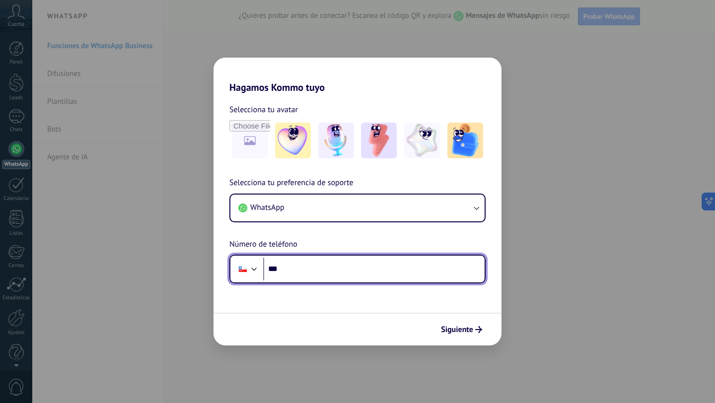
click at [396, 266] on input "***" at bounding box center [373, 269] width 221 height 23
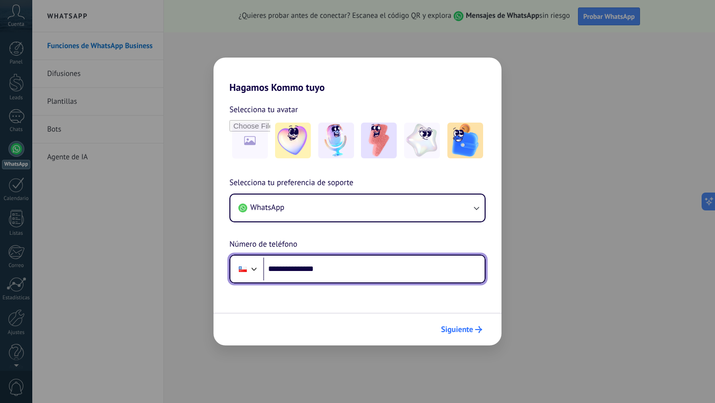
type input "**********"
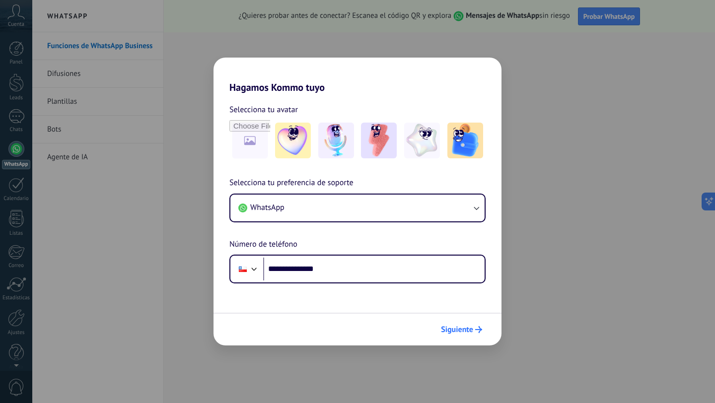
click at [455, 327] on span "Siguiente" at bounding box center [457, 329] width 32 height 7
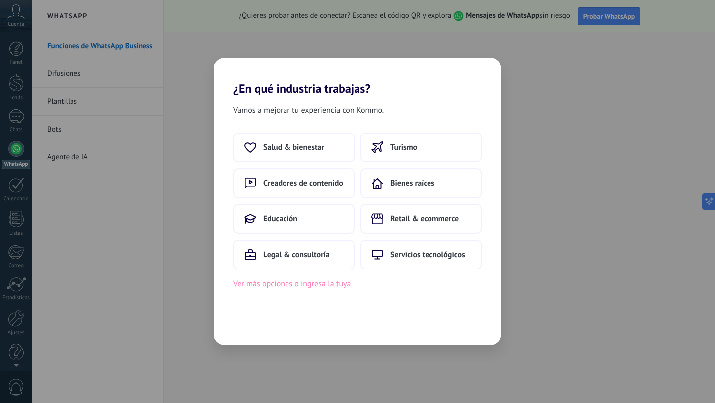
click at [320, 285] on button "Ver más opciones o ingresa la tuya" at bounding box center [291, 283] width 117 height 13
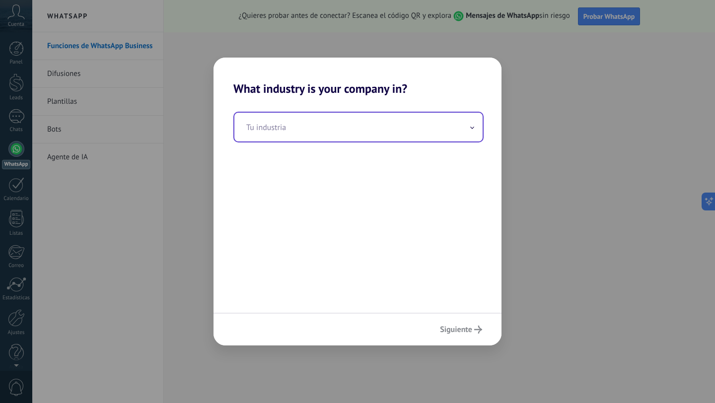
click at [471, 129] on icon at bounding box center [472, 128] width 4 height 2
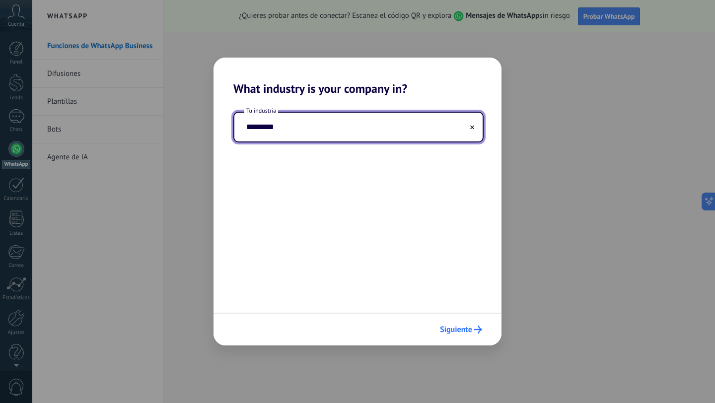
type input "*********"
click at [457, 327] on span "Siguiente" at bounding box center [456, 329] width 32 height 7
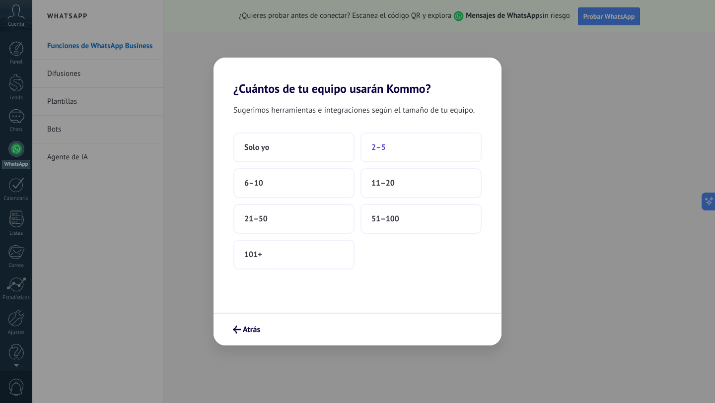
click at [388, 151] on button "2–5" at bounding box center [420, 148] width 121 height 30
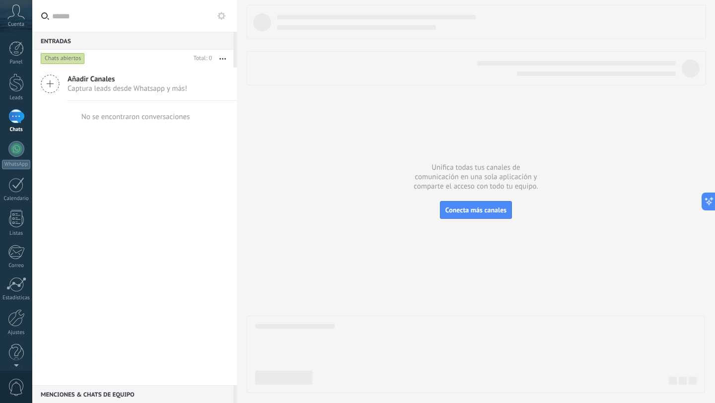
click at [15, 21] on span "Cuenta" at bounding box center [16, 24] width 16 height 6
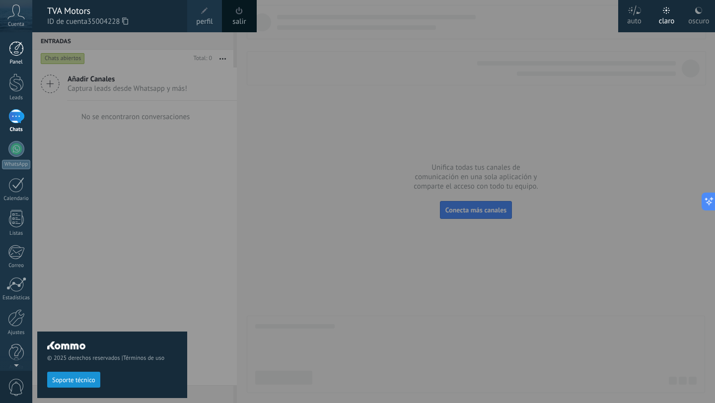
click at [15, 54] on div at bounding box center [16, 48] width 15 height 15
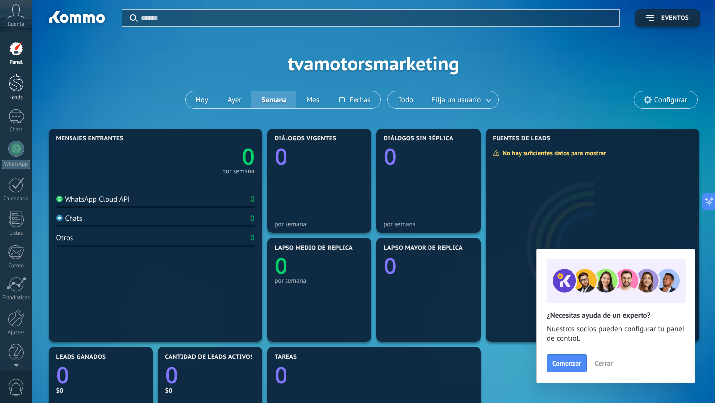
click at [18, 83] on div at bounding box center [16, 82] width 15 height 18
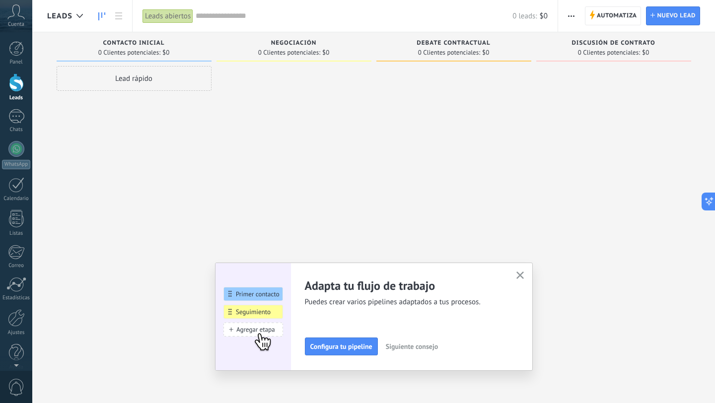
click at [520, 274] on icon "button" at bounding box center [519, 274] width 7 height 7
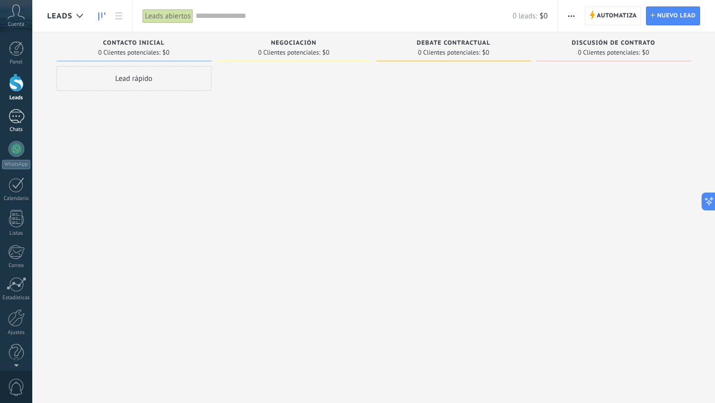
click at [15, 116] on div at bounding box center [16, 116] width 16 height 14
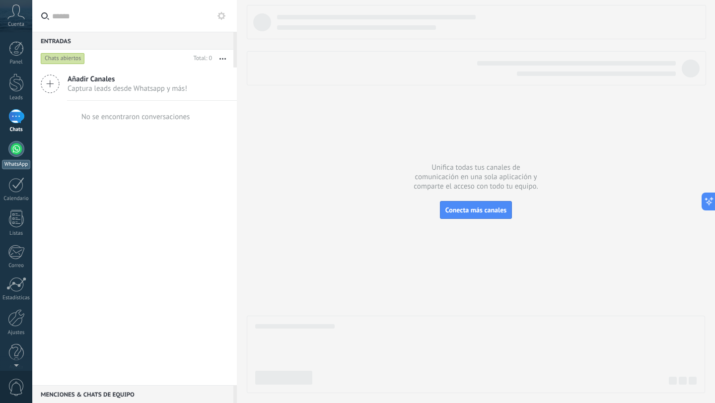
click at [20, 148] on div at bounding box center [16, 149] width 16 height 16
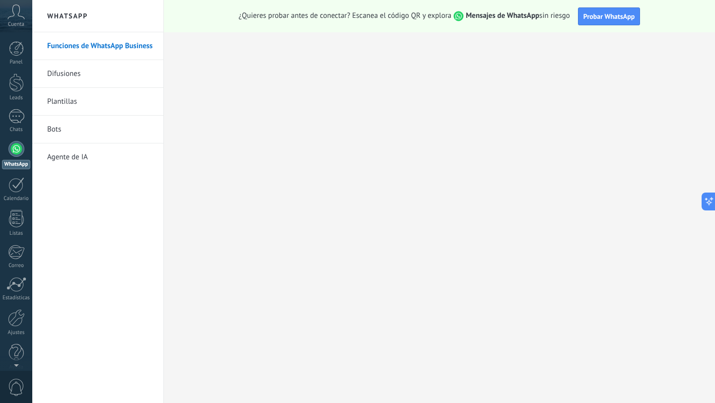
click at [71, 103] on link "Plantillas" at bounding box center [100, 102] width 106 height 28
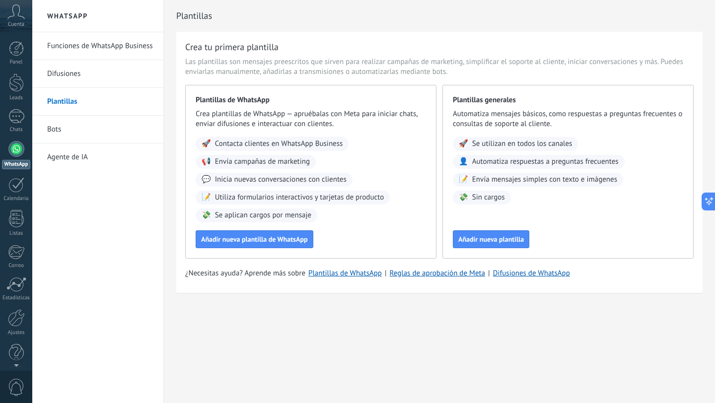
click at [230, 162] on span "Envía campañas de marketing" at bounding box center [262, 162] width 95 height 10
click at [258, 141] on span "Contacta clientes en WhatsApp Business" at bounding box center [279, 144] width 128 height 10
click at [277, 236] on span "Añadir nueva plantilla de WhatsApp" at bounding box center [254, 239] width 107 height 7
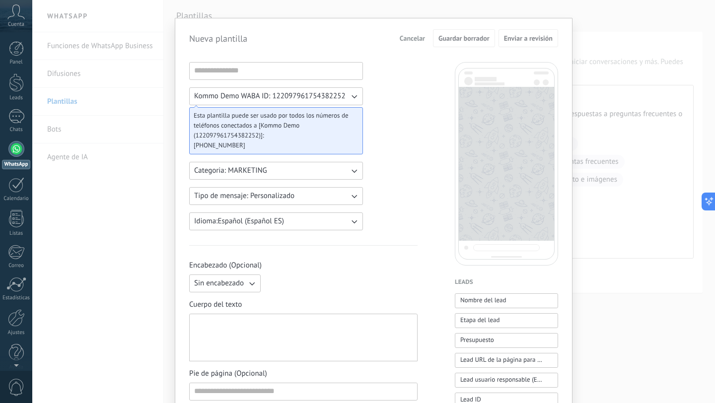
scroll to position [17, 0]
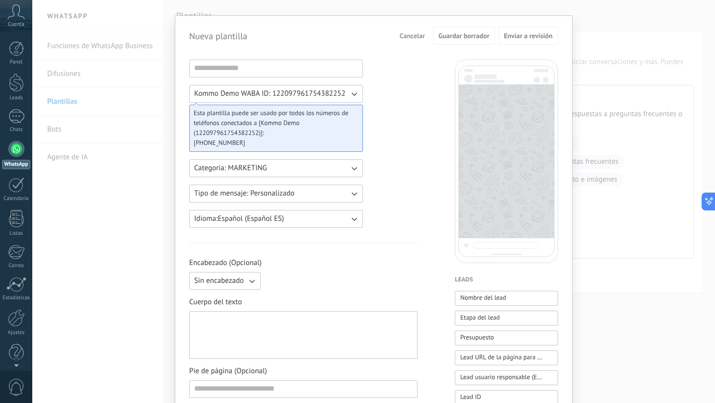
click at [250, 280] on icon "button" at bounding box center [252, 281] width 10 height 10
click at [250, 280] on li "Sin encabezado" at bounding box center [221, 280] width 77 height 17
click at [276, 280] on div "Sin encabezado" at bounding box center [303, 281] width 228 height 18
click at [253, 280] on icon "button" at bounding box center [251, 281] width 5 height 3
click at [241, 316] on span "Imagen o archivo" at bounding box center [221, 315] width 55 height 10
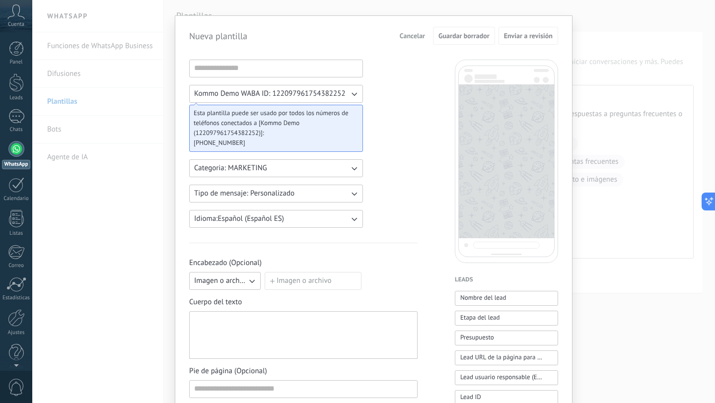
click at [287, 280] on label "Imagen o archivo" at bounding box center [313, 281] width 97 height 18
click at [265, 272] on input "Imagen o archivo" at bounding box center [265, 272] width 0 height 0
click at [350, 195] on icon "button" at bounding box center [354, 194] width 10 height 10
click at [288, 224] on li "Flows" at bounding box center [272, 227] width 179 height 17
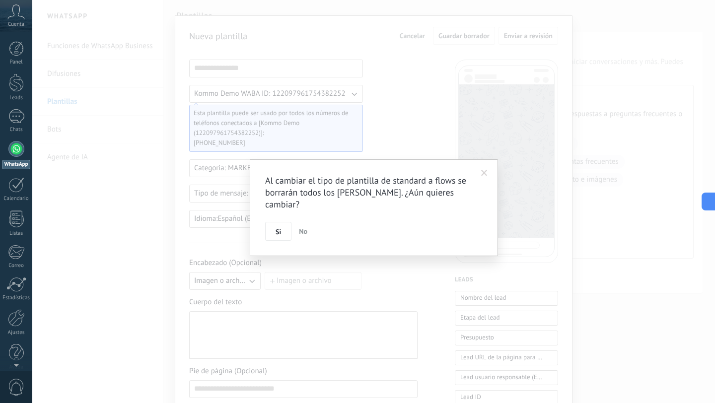
click at [302, 227] on span "No" at bounding box center [303, 231] width 8 height 9
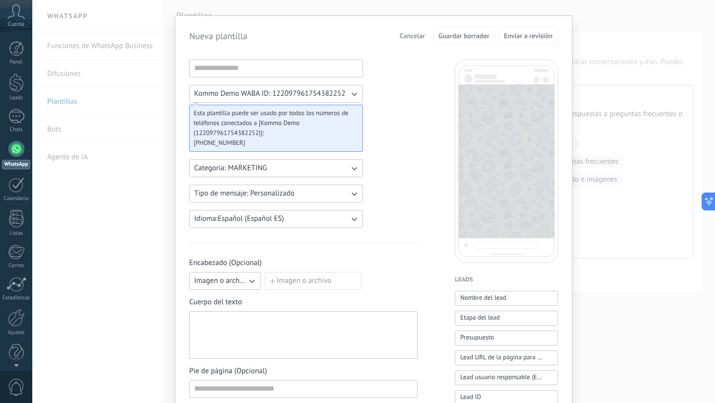
click at [351, 169] on icon "button" at bounding box center [353, 168] width 5 height 3
click at [351, 169] on li "UTILITY" at bounding box center [272, 168] width 179 height 17
click at [351, 192] on icon "button" at bounding box center [354, 194] width 10 height 10
click at [351, 220] on icon "button" at bounding box center [354, 219] width 10 height 10
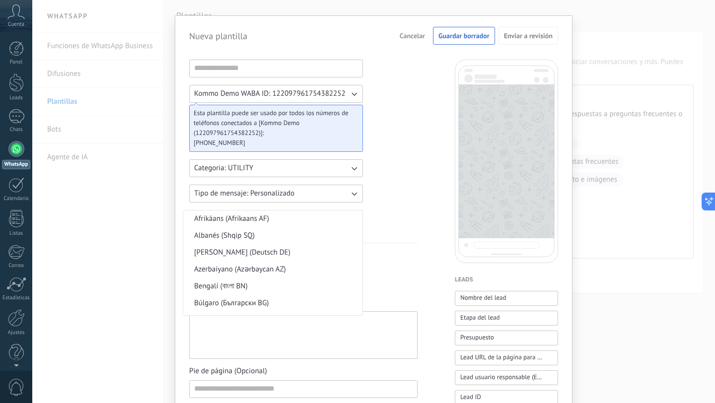
scroll to position [243, 0]
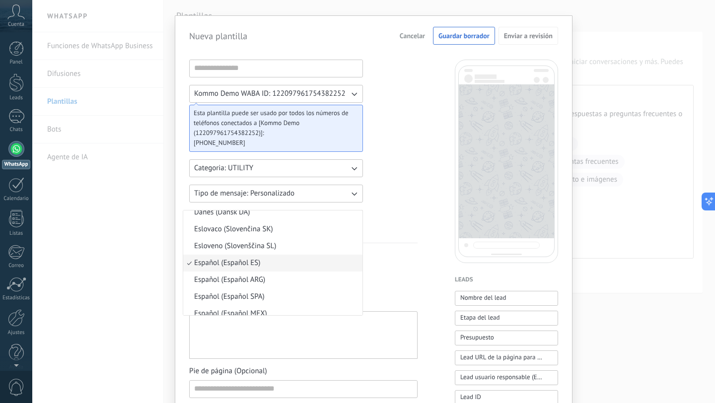
drag, startPoint x: 381, startPoint y: 197, endPoint x: 372, endPoint y: 194, distance: 10.0
click at [381, 197] on div "Kommo Demo WABA ID: 122097961754382252 Esta plantilla puede ser usado por todos…" at bounding box center [303, 395] width 228 height 670
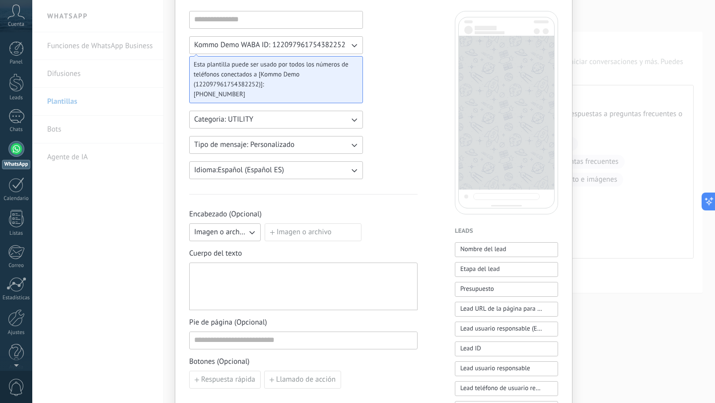
scroll to position [112, 0]
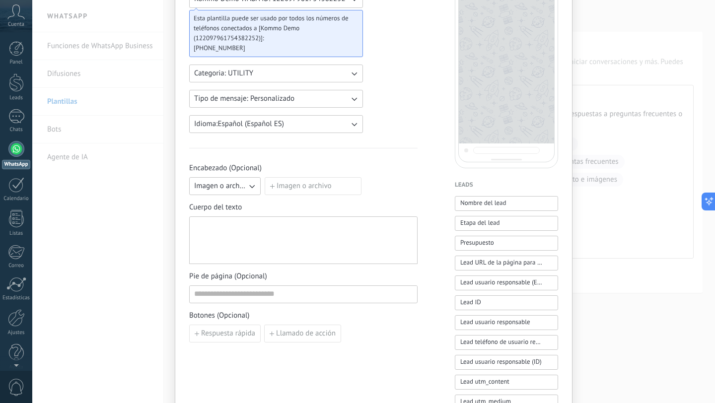
click at [254, 227] on div at bounding box center [303, 240] width 218 height 39
click at [253, 298] on input at bounding box center [303, 294] width 227 height 16
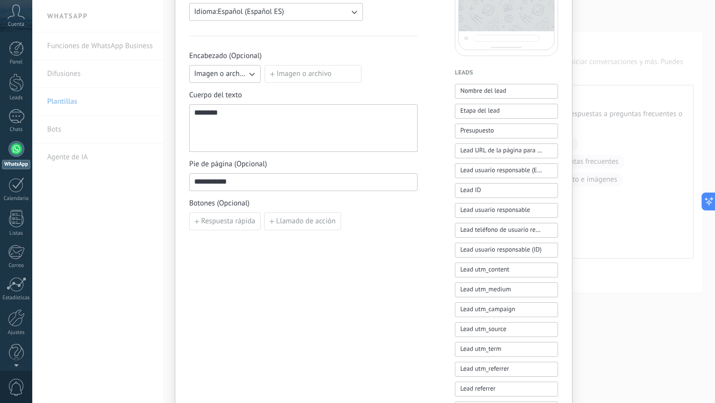
scroll to position [231, 0]
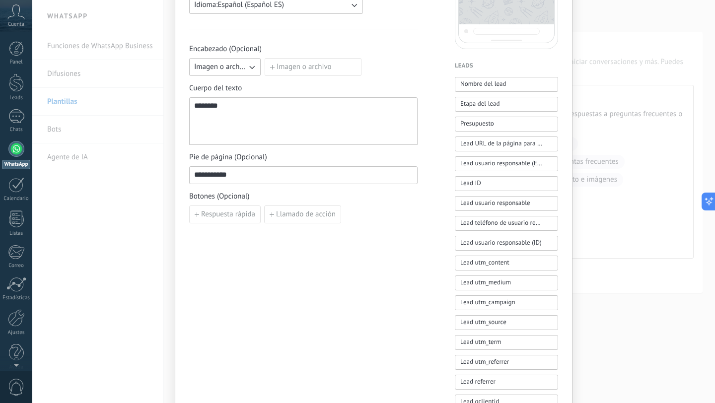
type input "**********"
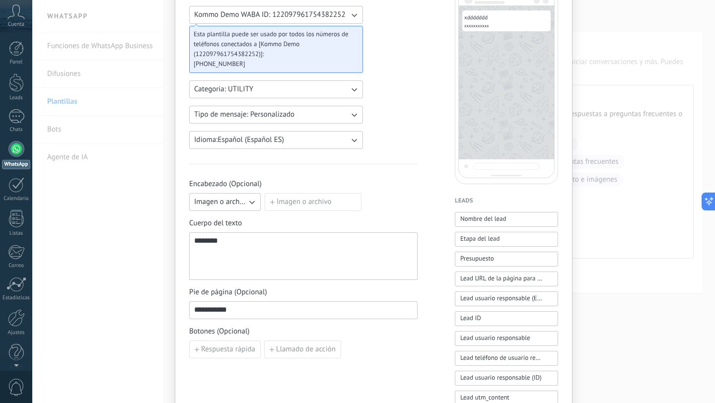
scroll to position [0, 0]
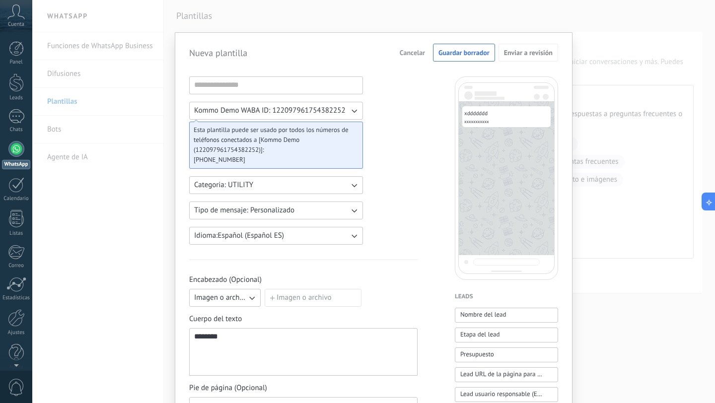
click at [355, 210] on icon "button" at bounding box center [354, 210] width 10 height 10
click at [355, 210] on li "Personalizado" at bounding box center [272, 210] width 179 height 17
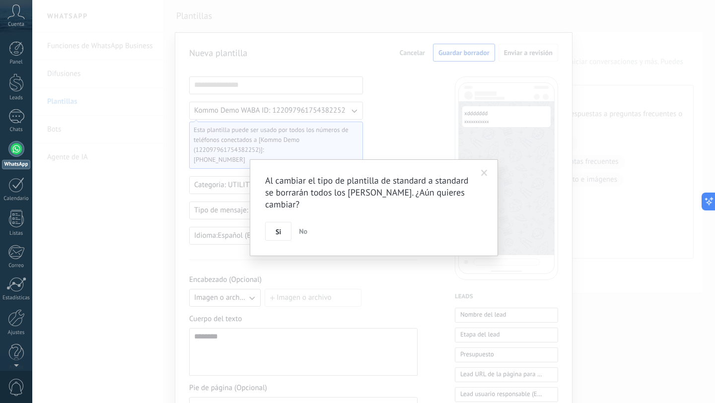
click at [483, 172] on span at bounding box center [484, 173] width 6 height 7
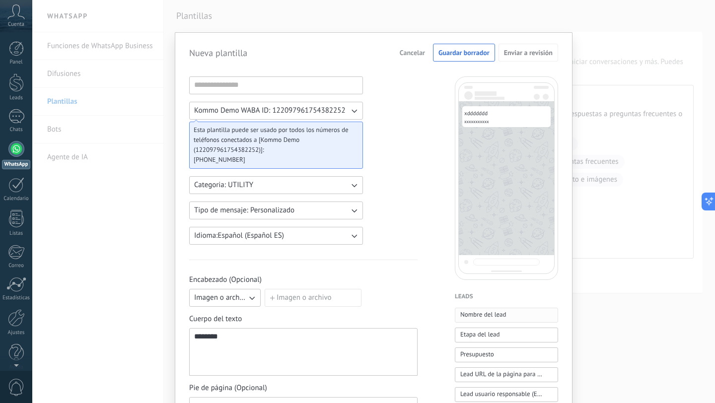
click at [500, 318] on span "Nombre del lead" at bounding box center [483, 315] width 46 height 10
click at [492, 355] on button "Presupuesto" at bounding box center [506, 354] width 103 height 15
click at [491, 372] on span "Lead URL de la página para compartir con los clientes" at bounding box center [501, 374] width 82 height 10
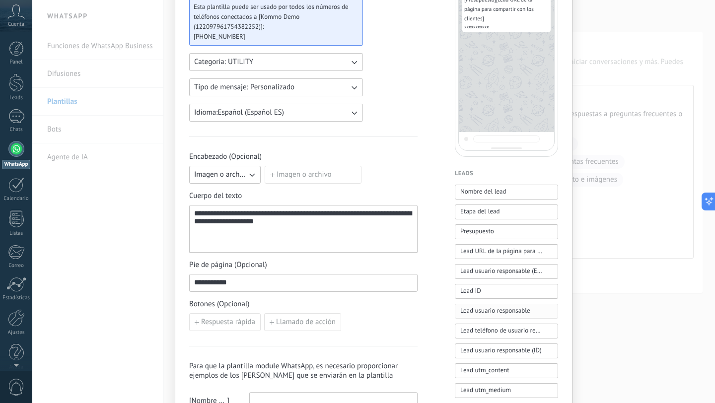
scroll to position [124, 0]
click at [478, 312] on span "Lead usuario responsable" at bounding box center [495, 310] width 70 height 10
click at [483, 348] on span "Lead usuario responsable (ID)" at bounding box center [500, 349] width 81 height 10
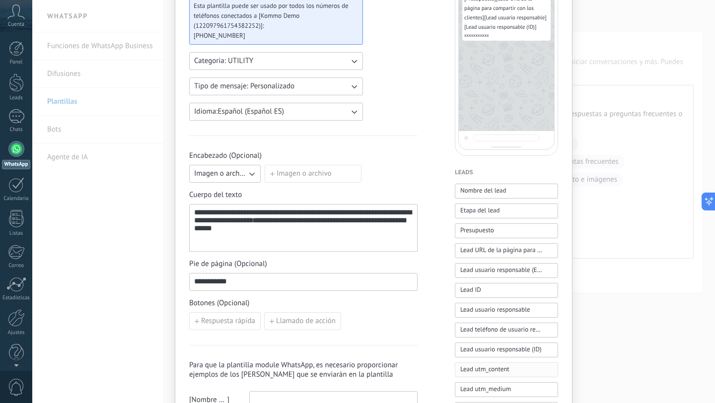
click at [483, 366] on span "Lead utm_content" at bounding box center [484, 369] width 49 height 10
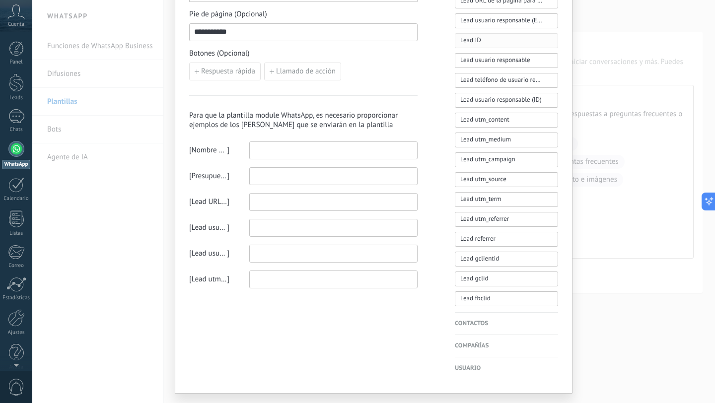
scroll to position [397, 0]
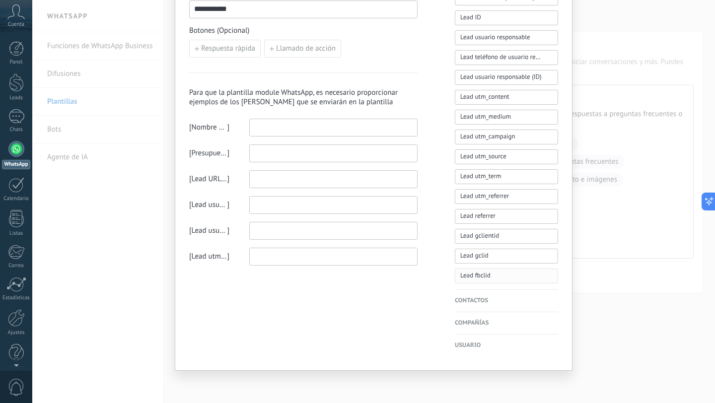
click at [478, 274] on span "Lead fbclid" at bounding box center [475, 275] width 30 height 10
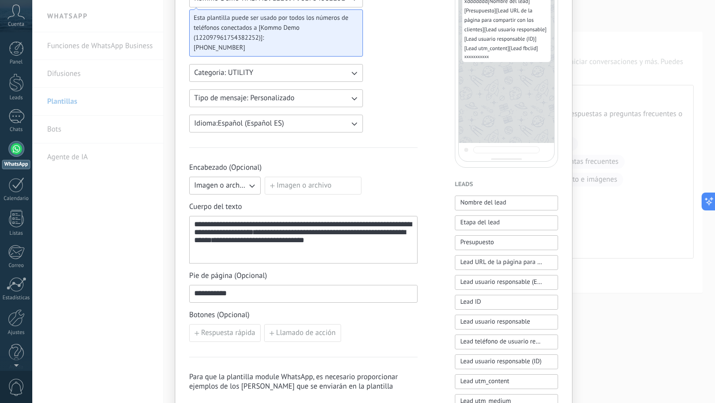
scroll to position [0, 0]
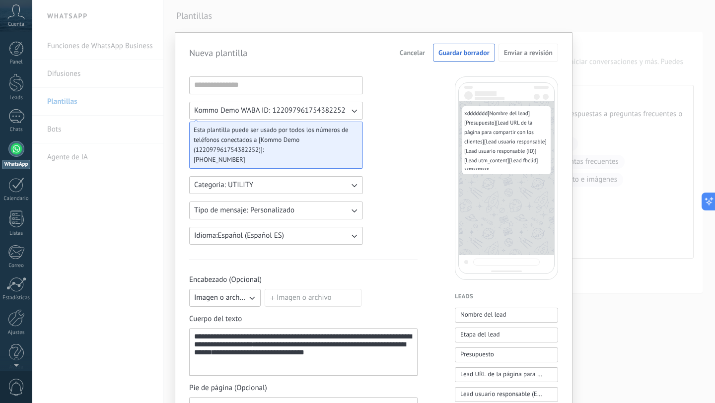
click at [15, 17] on icon at bounding box center [15, 11] width 17 height 15
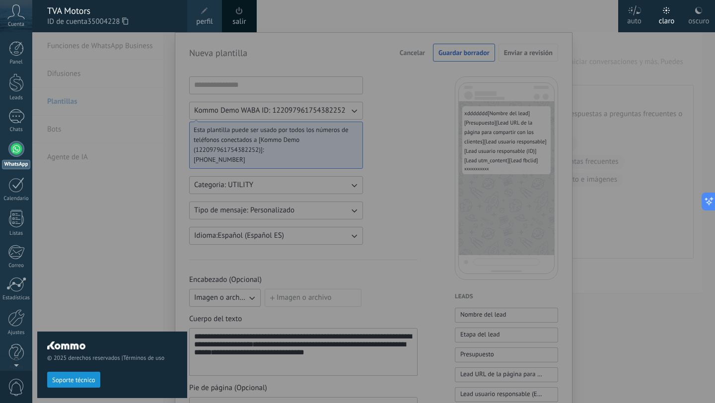
click at [15, 17] on icon at bounding box center [15, 11] width 17 height 15
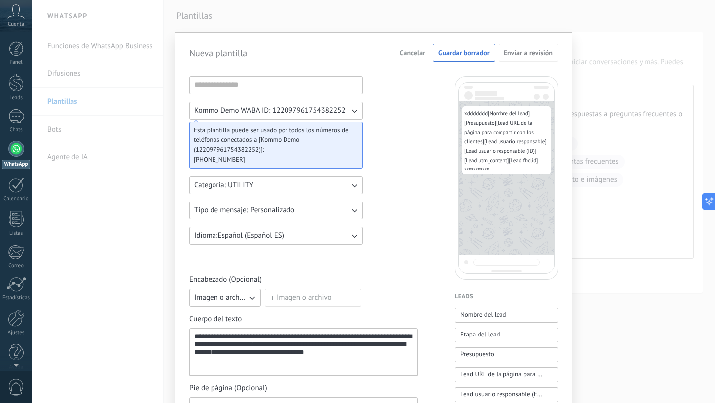
click at [15, 17] on icon at bounding box center [15, 11] width 17 height 15
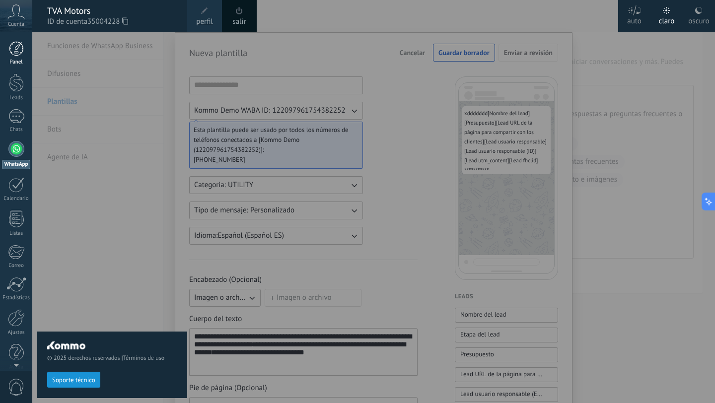
click at [19, 55] on div at bounding box center [16, 48] width 15 height 15
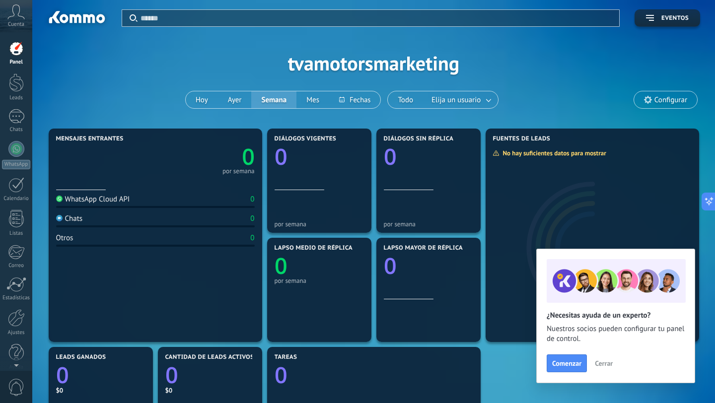
click at [603, 362] on span "Cerrar" at bounding box center [604, 363] width 18 height 7
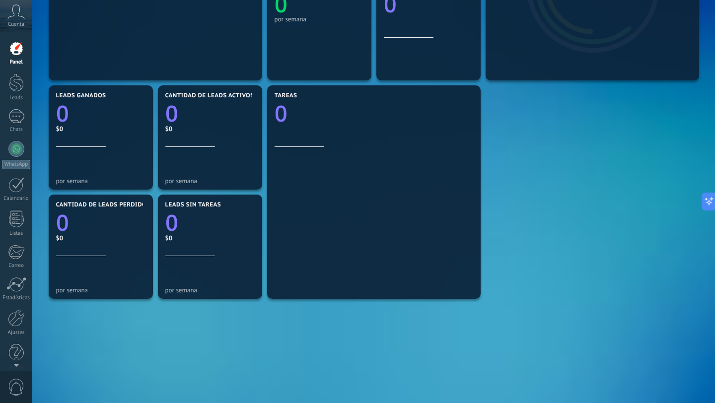
scroll to position [262, 0]
click at [18, 83] on div at bounding box center [16, 82] width 15 height 18
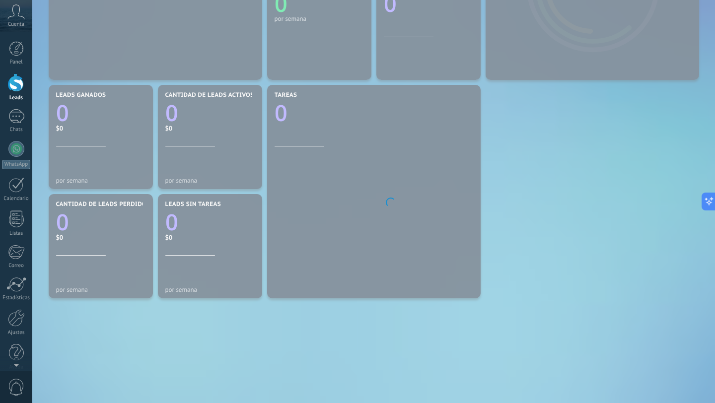
scroll to position [262, 0]
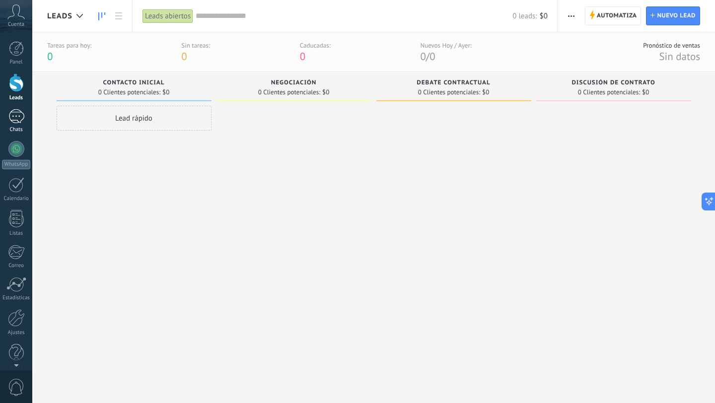
click at [21, 117] on div at bounding box center [16, 116] width 16 height 14
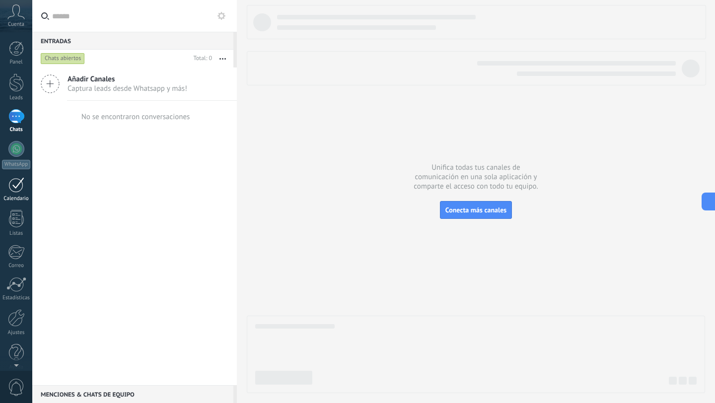
click at [21, 186] on div at bounding box center [16, 184] width 16 height 15
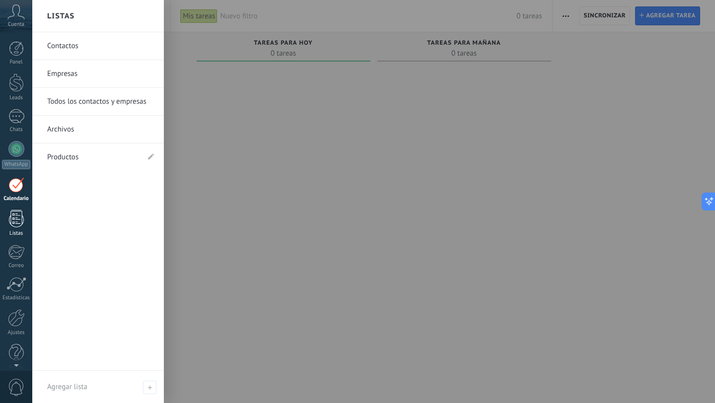
click at [14, 218] on div at bounding box center [16, 218] width 15 height 17
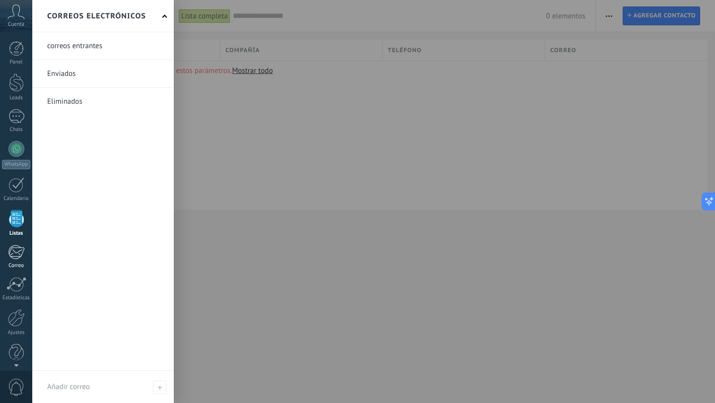
click at [14, 249] on div at bounding box center [16, 252] width 16 height 15
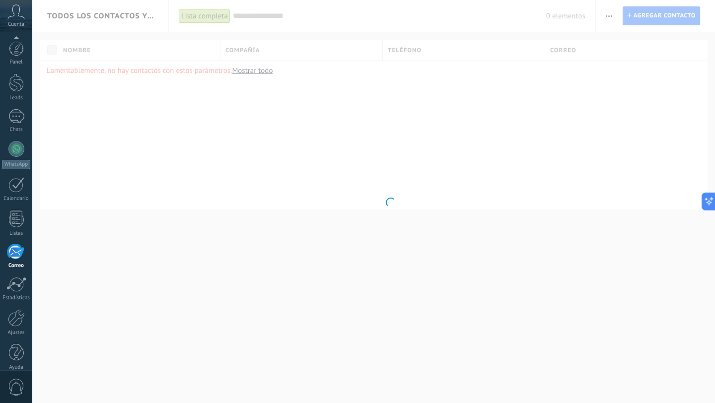
scroll to position [10, 0]
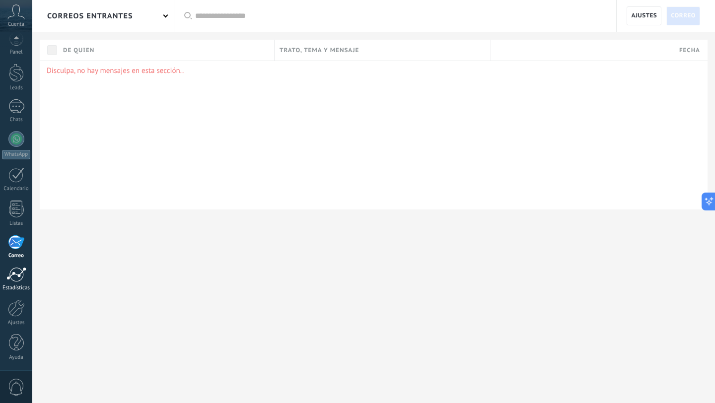
click at [17, 277] on div at bounding box center [16, 274] width 20 height 15
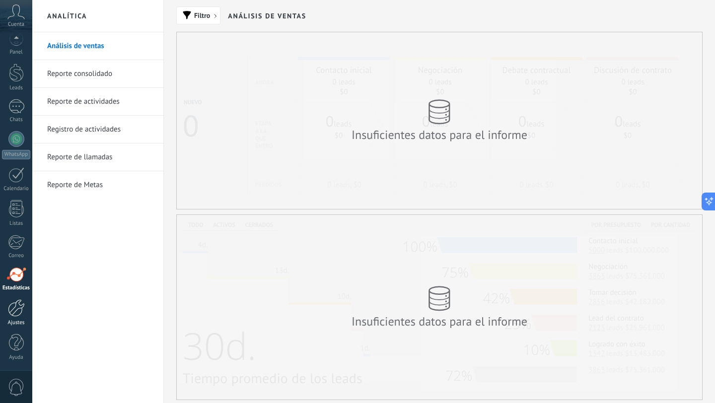
click at [15, 310] on div at bounding box center [16, 307] width 17 height 17
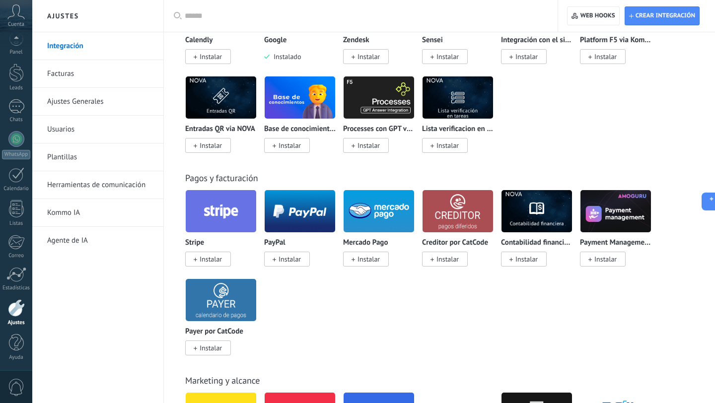
scroll to position [1581, 0]
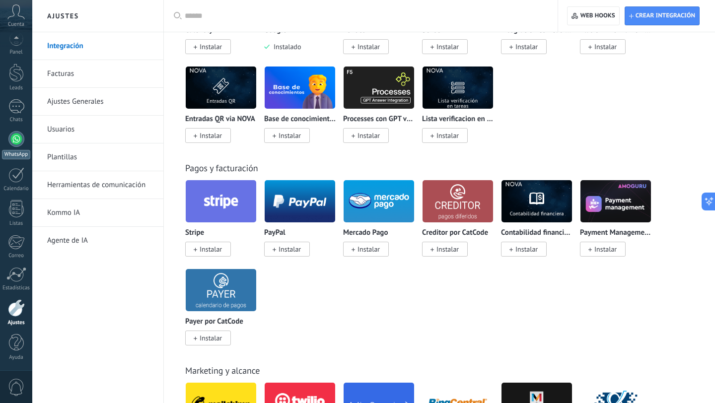
click at [16, 141] on div at bounding box center [16, 139] width 16 height 16
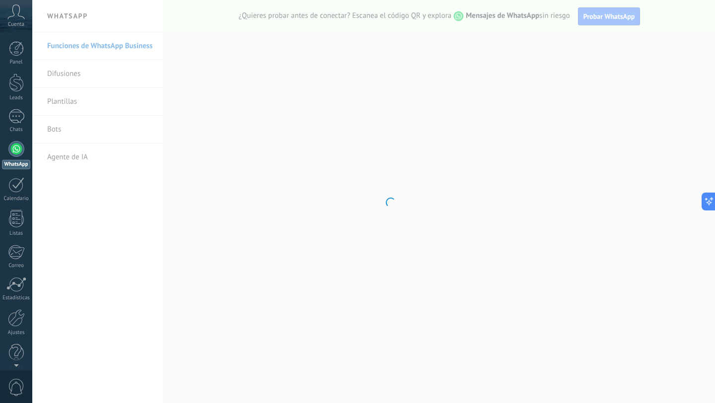
click at [66, 103] on body ".abccls-1,.abccls-2{fill-rule:evenodd}.abccls-2{fill:#fff} .abfcls-1{fill:none}…" at bounding box center [357, 201] width 715 height 403
